Goal: Find contact information: Obtain details needed to contact an individual or organization

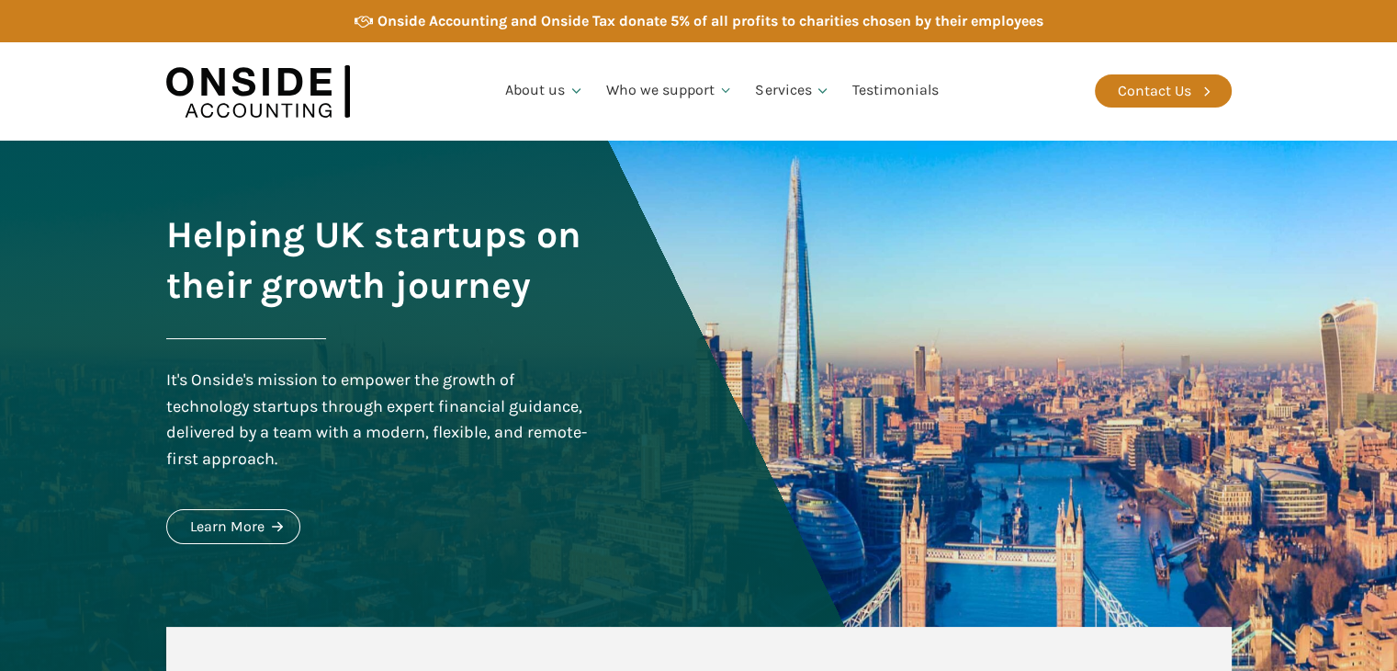
click at [991, 89] on div "About us Who we are Our Team Careers Who we support Startups Service Businesses…" at bounding box center [722, 91] width 745 height 71
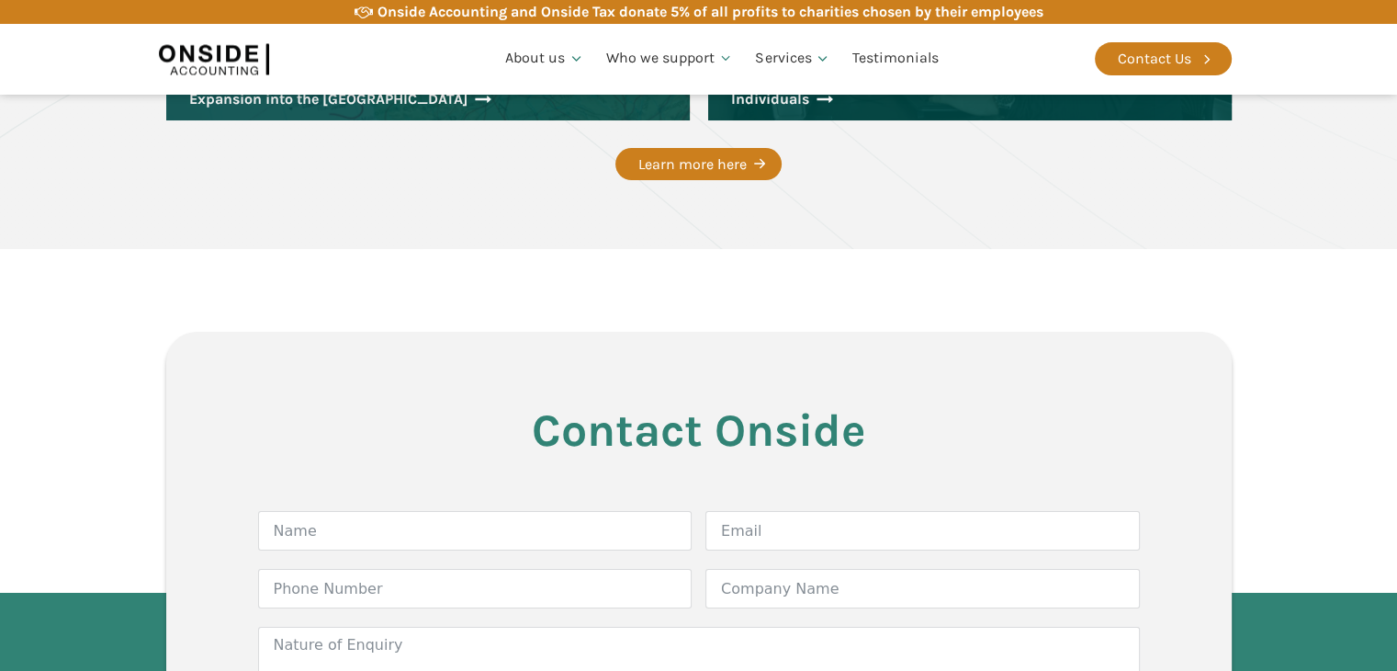
scroll to position [3579, 0]
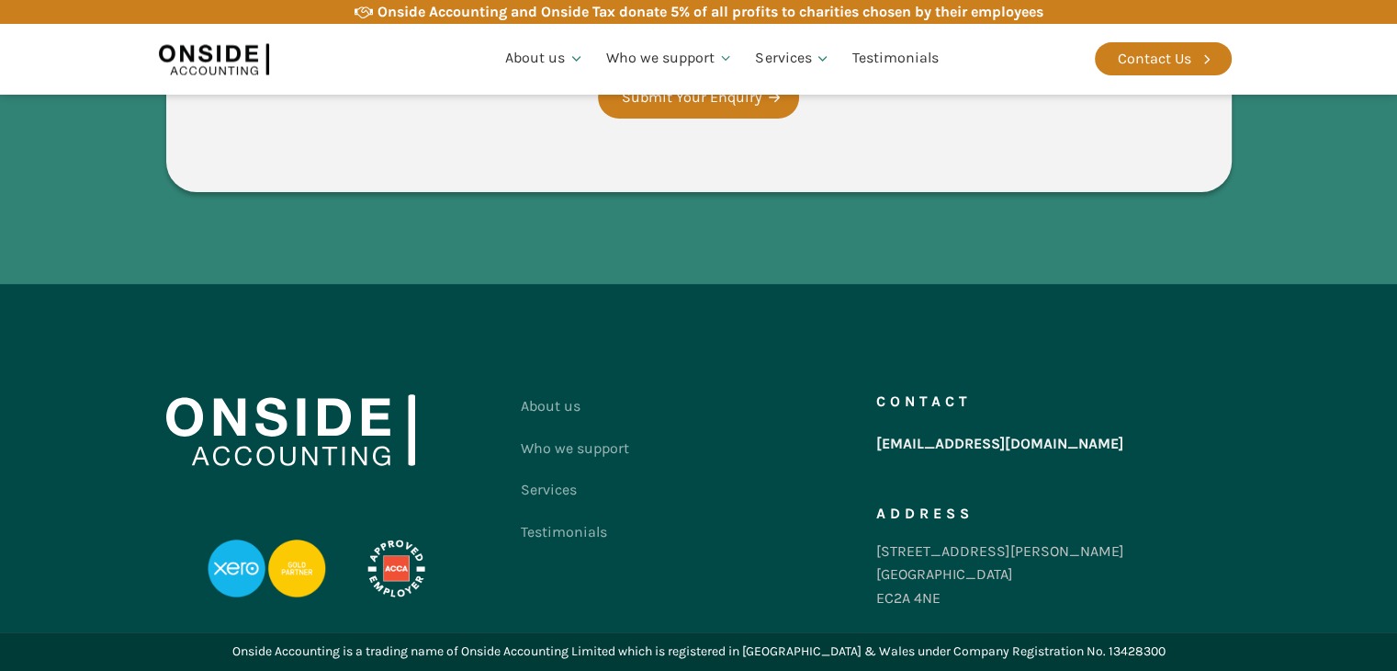
click at [1315, 514] on footer "About us Who we support Services Testimonials Contact us Contact [EMAIL_ADDRESS…" at bounding box center [698, 457] width 1397 height 347
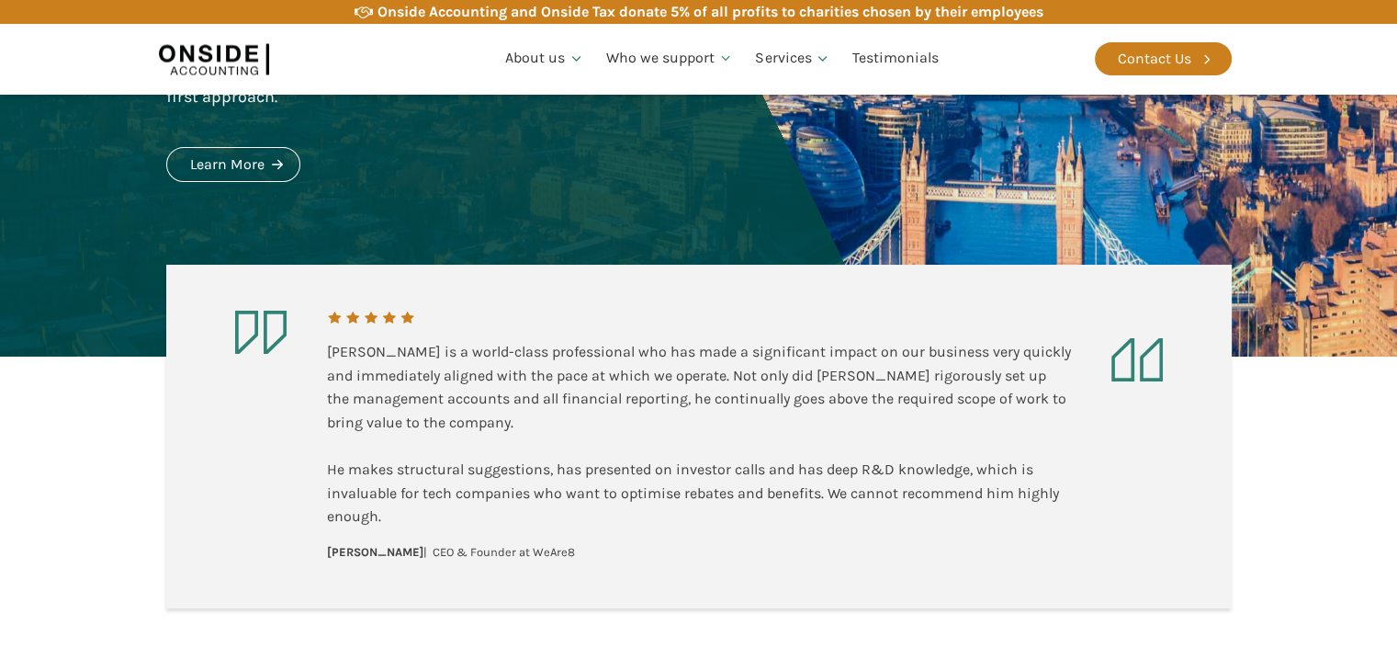
scroll to position [0, 0]
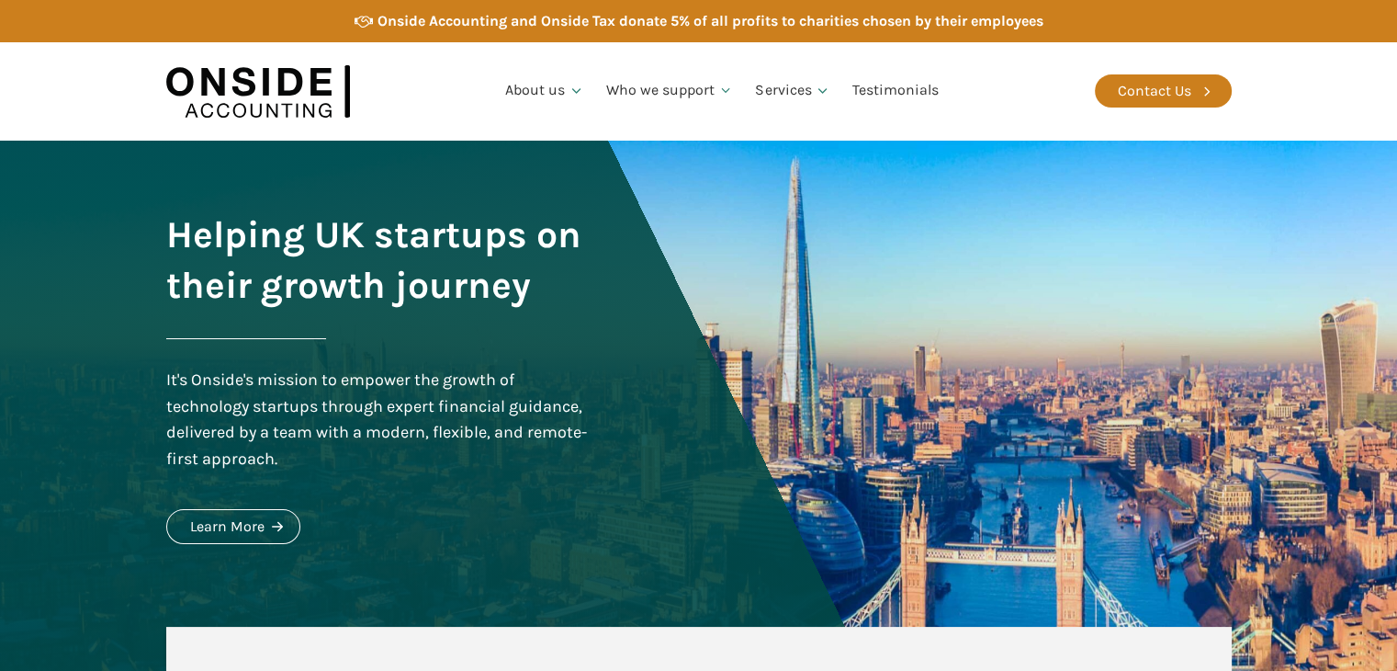
click at [1303, 72] on div "About us Who we are Our Team Careers Who we support Startups Service Businesses…" at bounding box center [698, 91] width 1397 height 98
click at [1164, 85] on div "Contact Us" at bounding box center [1154, 91] width 73 height 24
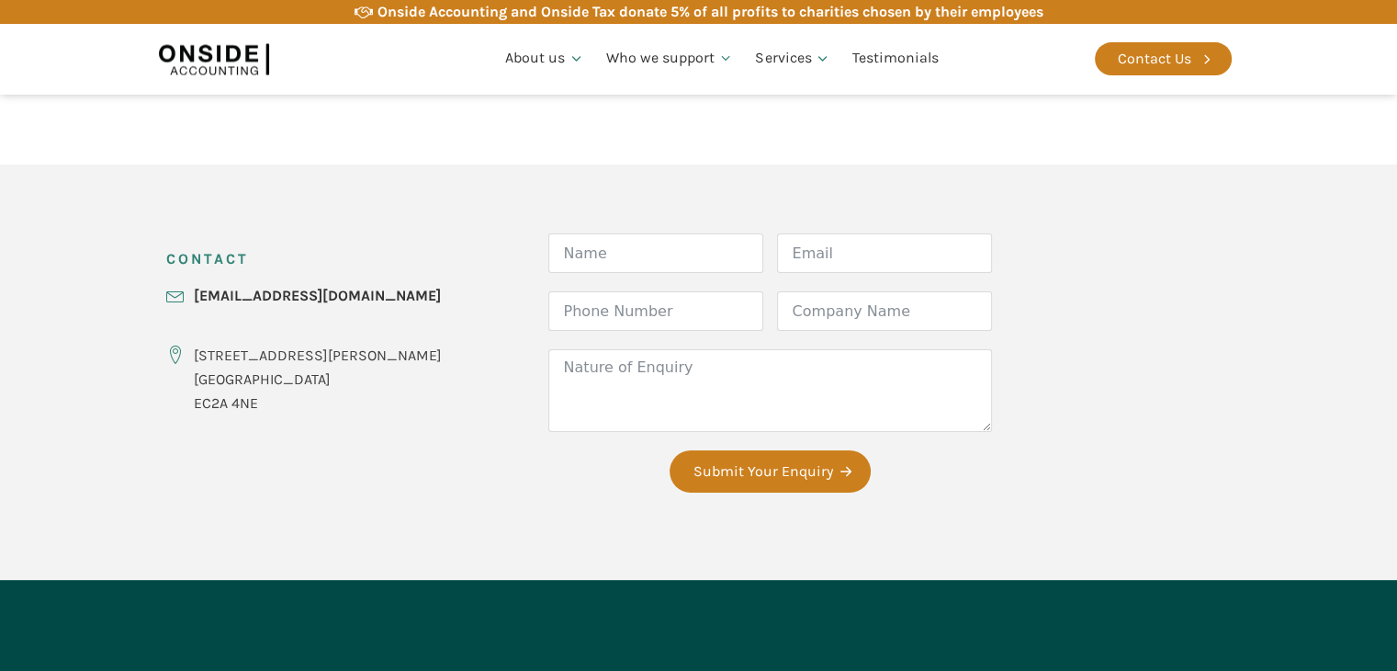
scroll to position [926, 0]
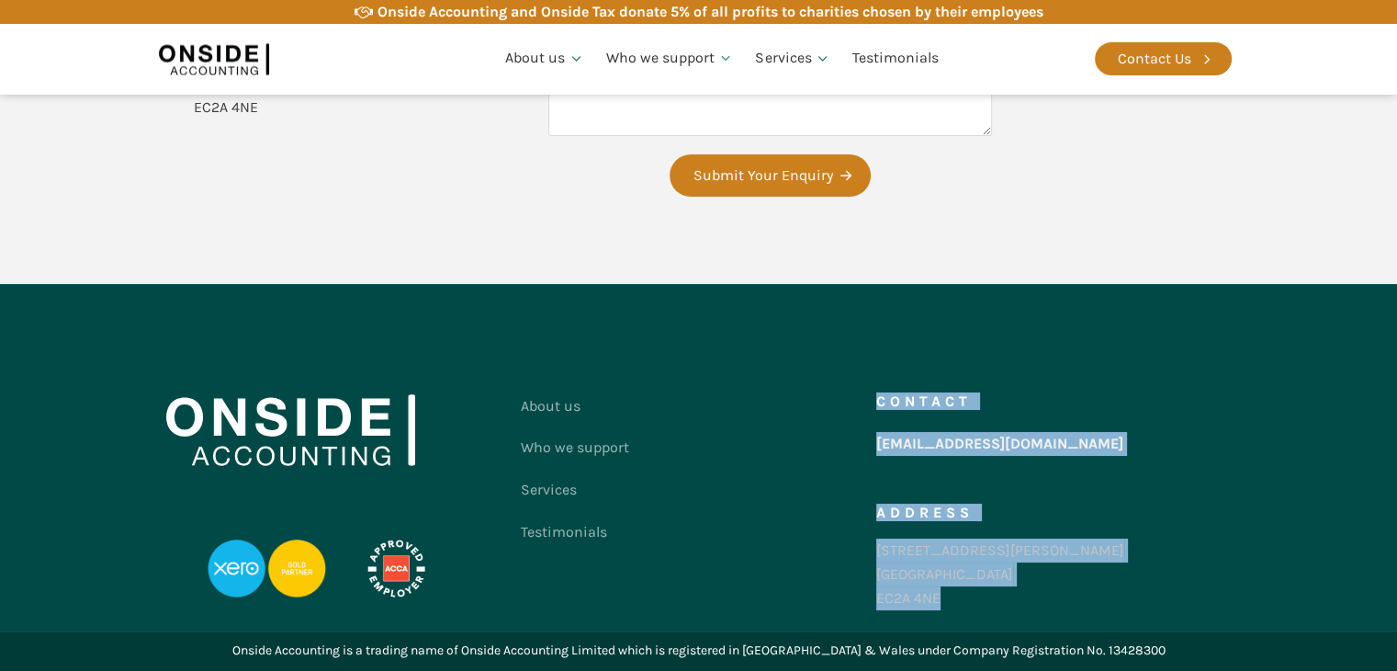
drag, startPoint x: 871, startPoint y: 548, endPoint x: 957, endPoint y: 592, distance: 96.5
click at [957, 592] on div "About us Who we support Services Testimonials Contact us Contact [EMAIL_ADDRESS…" at bounding box center [699, 506] width 1066 height 243
click at [885, 550] on div "[STREET_ADDRESS][PERSON_NAME]" at bounding box center [1000, 573] width 248 height 71
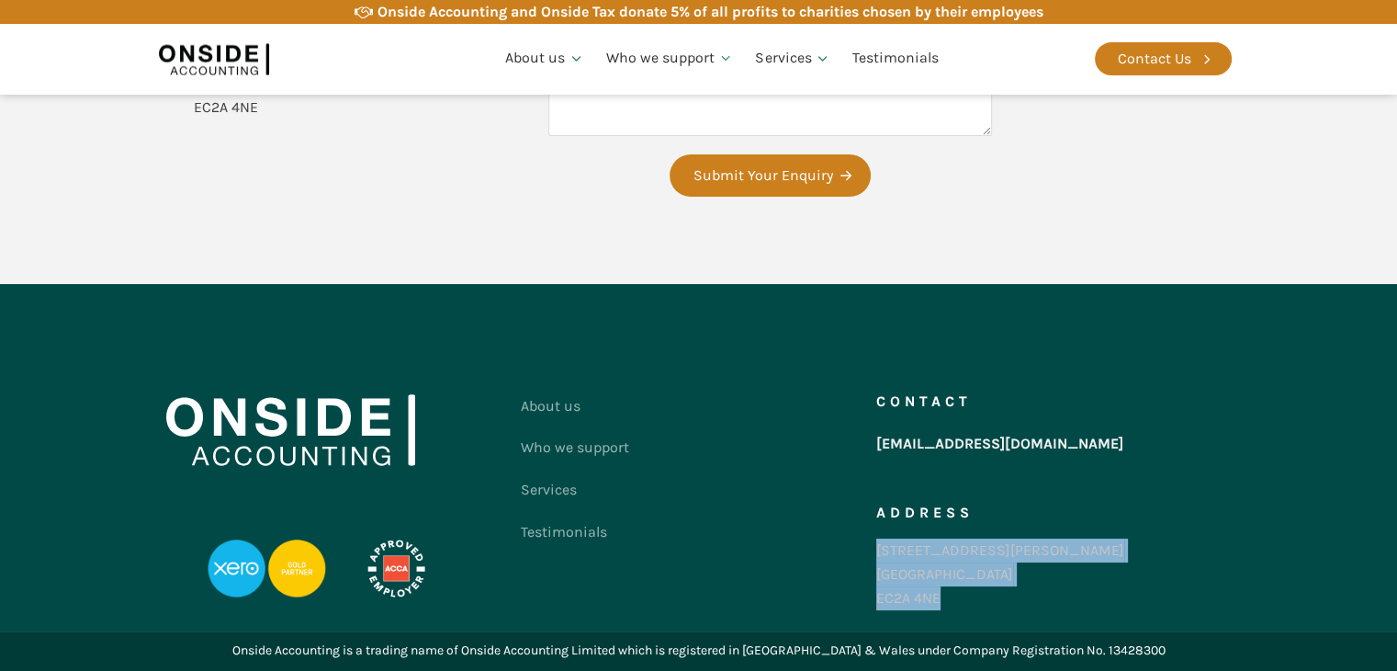
drag, startPoint x: 946, startPoint y: 598, endPoint x: 879, endPoint y: 552, distance: 81.3
click at [879, 552] on div "[STREET_ADDRESS][PERSON_NAME]" at bounding box center [1000, 573] width 248 height 71
copy div "86-90 Paul Street London EC2A 4NE"
